Goal: Transaction & Acquisition: Purchase product/service

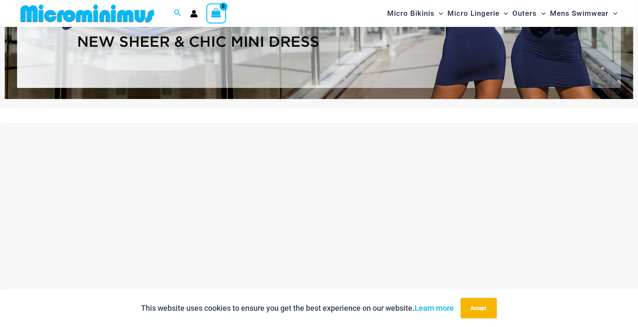
scroll to position [187, 0]
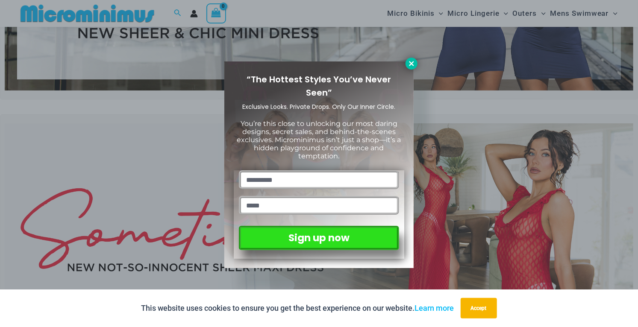
click at [412, 65] on icon at bounding box center [411, 64] width 8 height 8
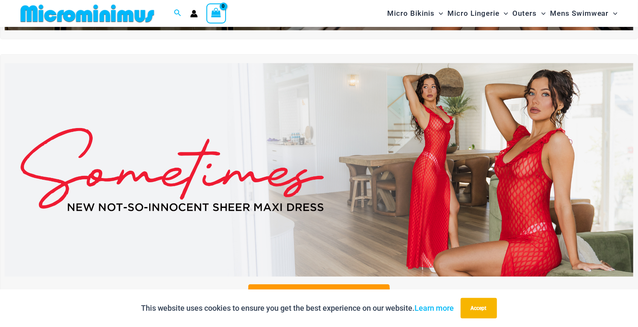
scroll to position [0, 0]
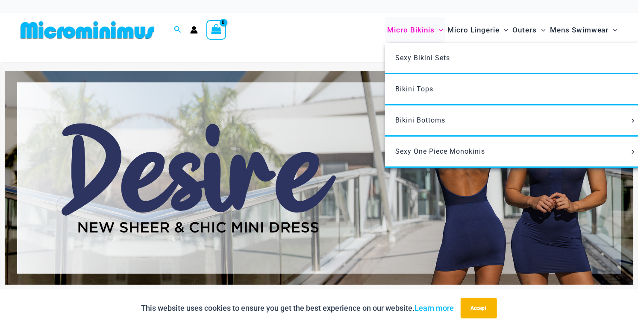
click at [424, 29] on span "Micro Bikinis" at bounding box center [410, 30] width 47 height 22
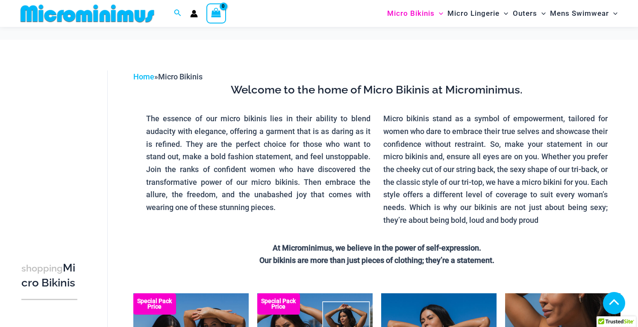
scroll to position [255, 0]
